Goal: Task Accomplishment & Management: Use online tool/utility

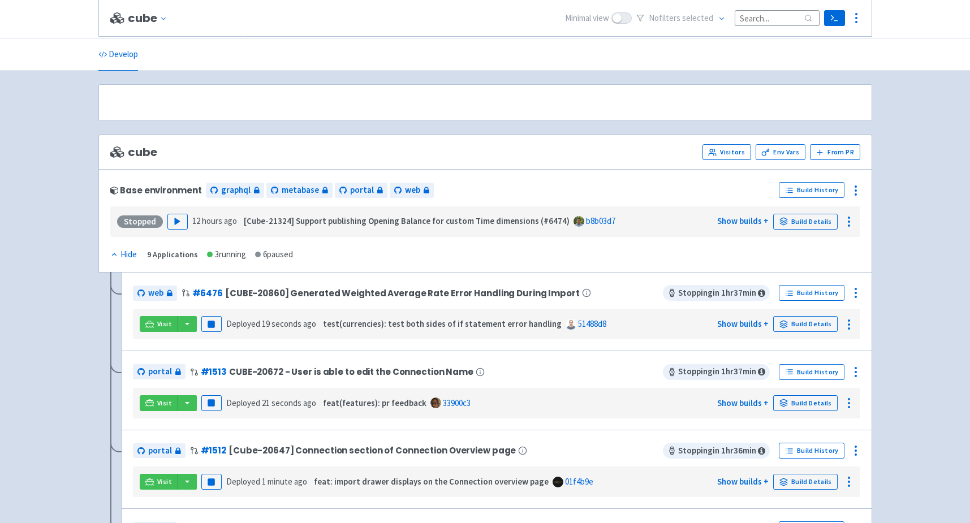
scroll to position [167, 0]
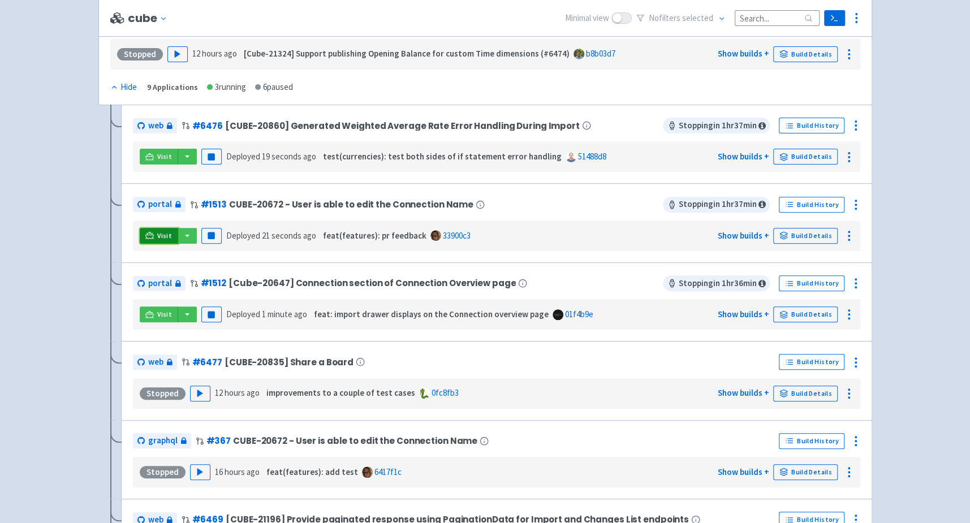
click at [150, 233] on icon at bounding box center [149, 235] width 8 height 8
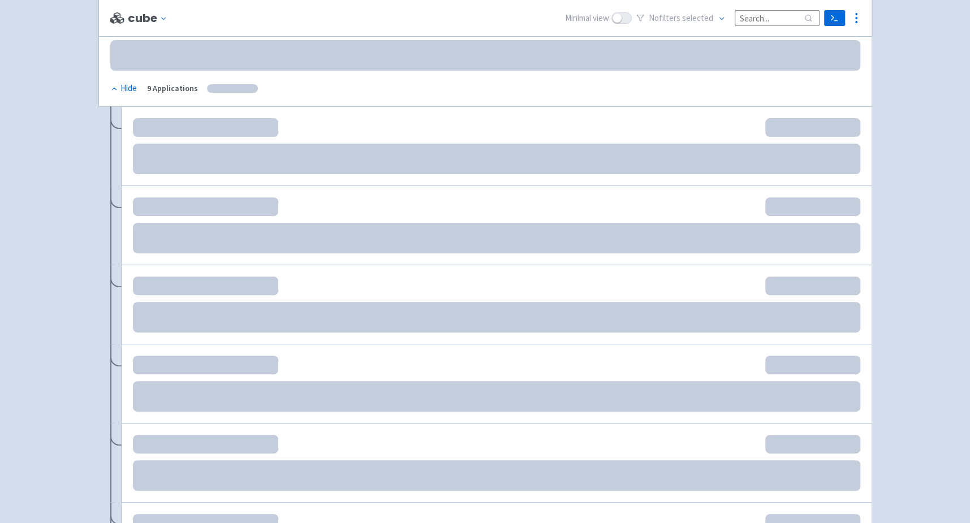
scroll to position [167, 0]
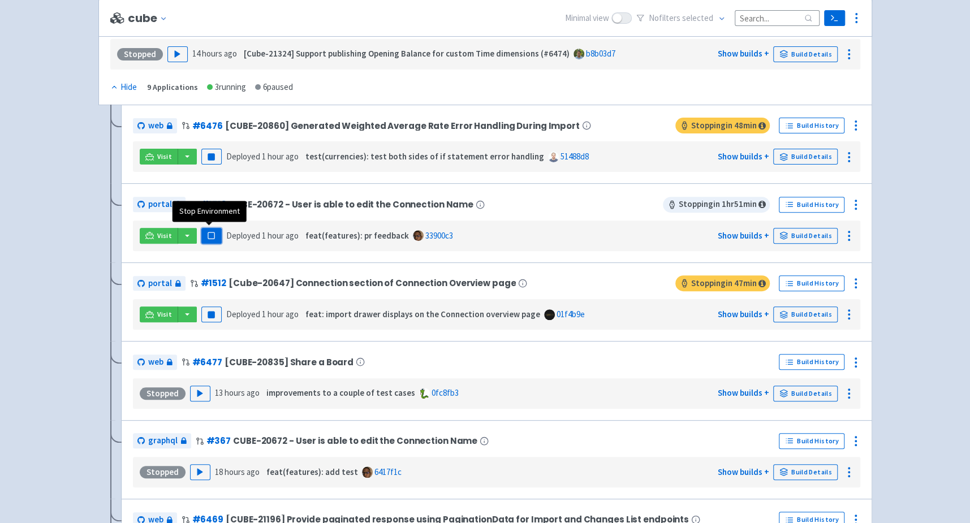
click at [211, 232] on rect "button" at bounding box center [211, 235] width 6 height 6
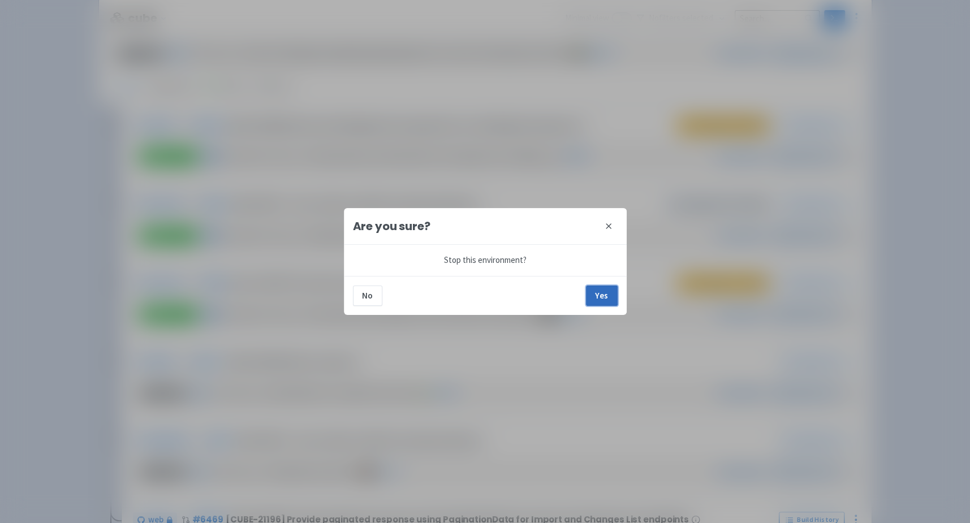
click at [598, 296] on button "Yes" at bounding box center [602, 296] width 32 height 20
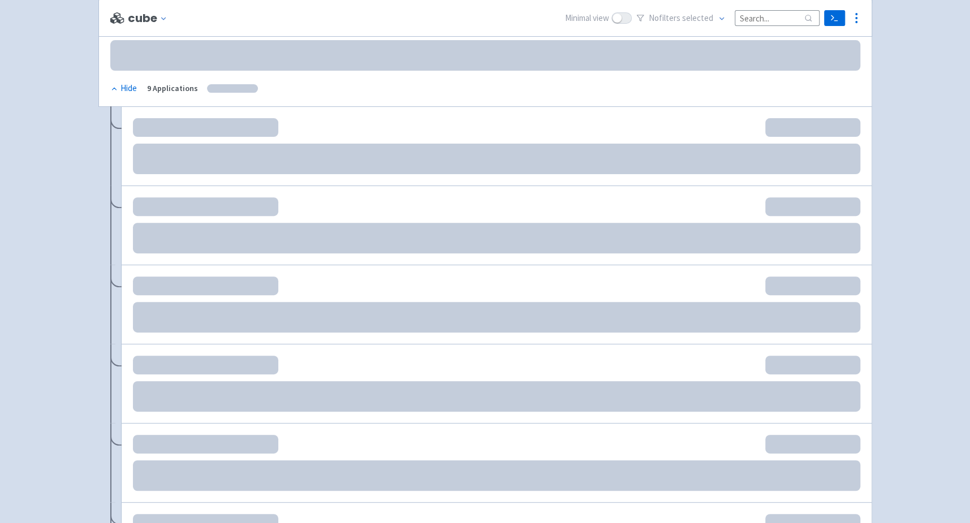
scroll to position [167, 0]
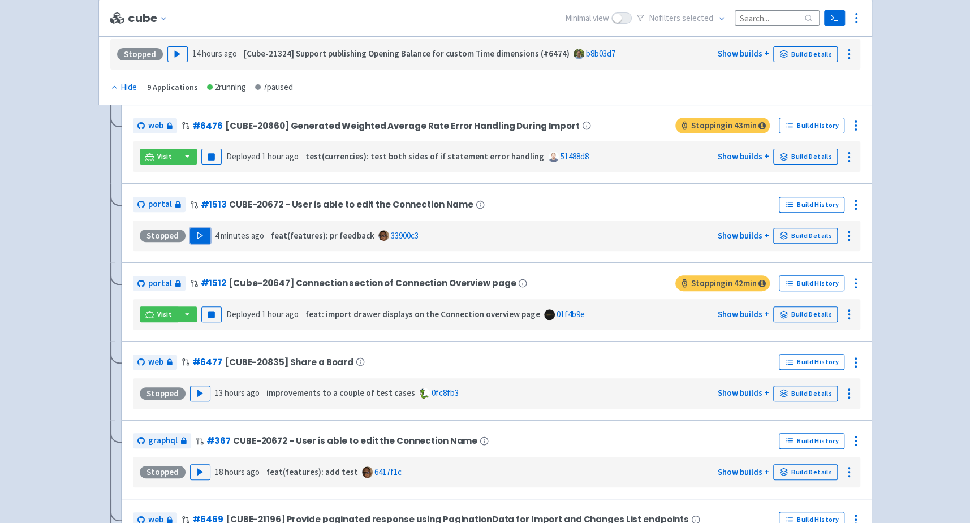
click at [198, 235] on icon "button" at bounding box center [200, 235] width 8 height 8
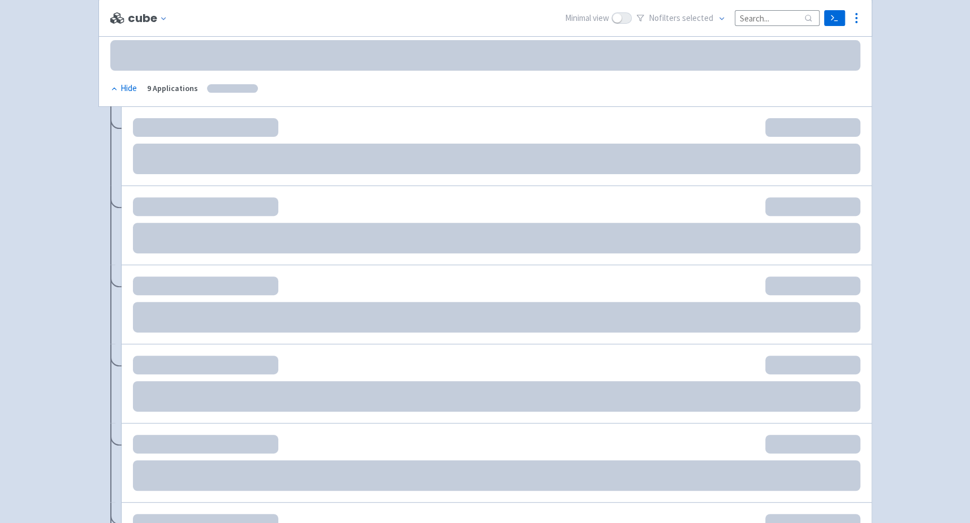
scroll to position [167, 0]
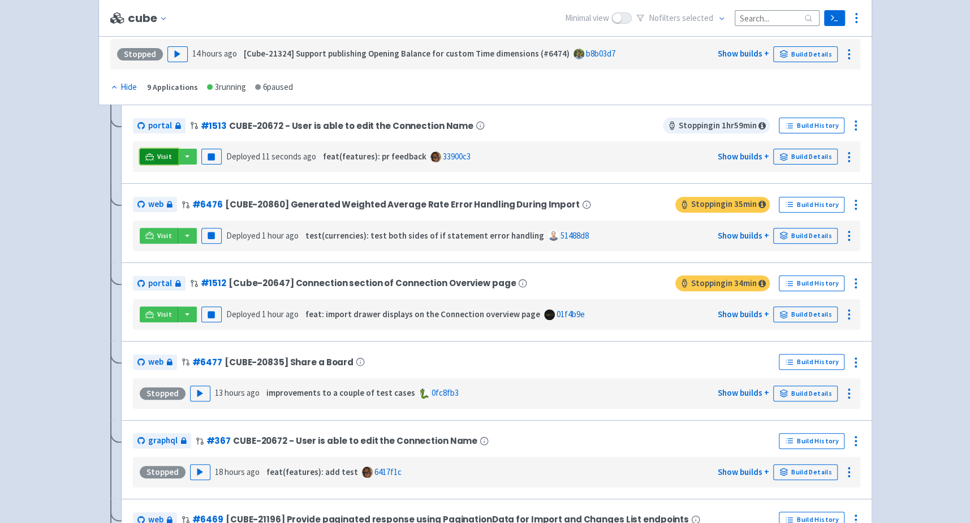
click at [151, 158] on icon at bounding box center [149, 157] width 8 height 8
click at [143, 309] on link "Visit" at bounding box center [159, 314] width 38 height 16
click at [147, 316] on icon at bounding box center [149, 314] width 8 height 8
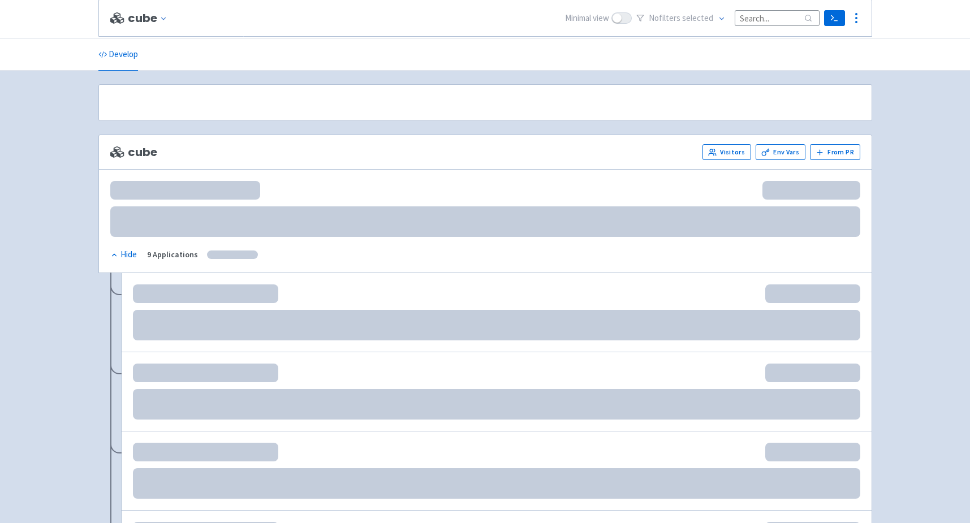
scroll to position [167, 0]
